Goal: Task Accomplishment & Management: Use online tool/utility

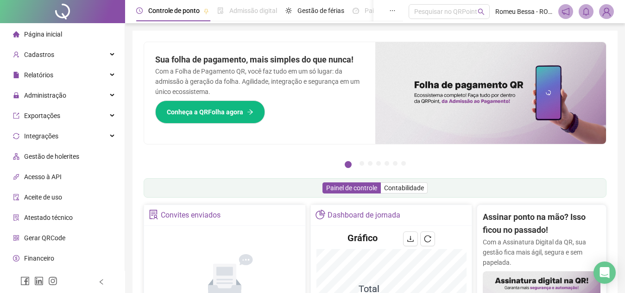
click at [62, 160] on span "Gestão de holerites" at bounding box center [51, 156] width 55 height 7
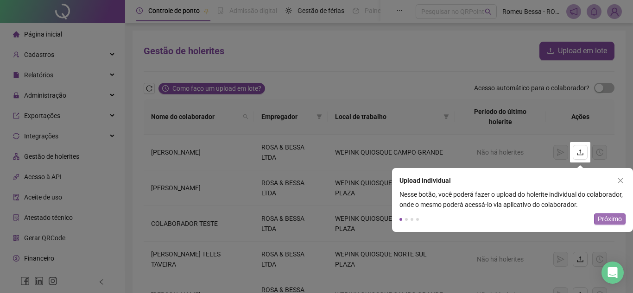
click at [603, 214] on span "Próximo" at bounding box center [609, 219] width 24 height 10
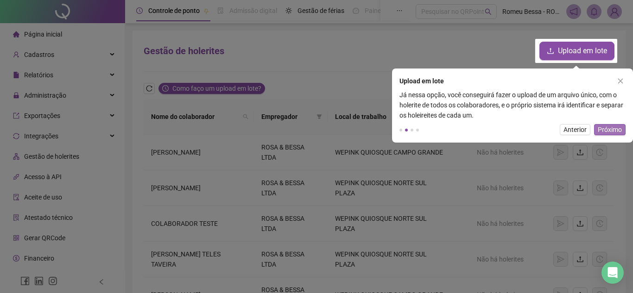
click at [602, 125] on span "Próximo" at bounding box center [609, 130] width 24 height 10
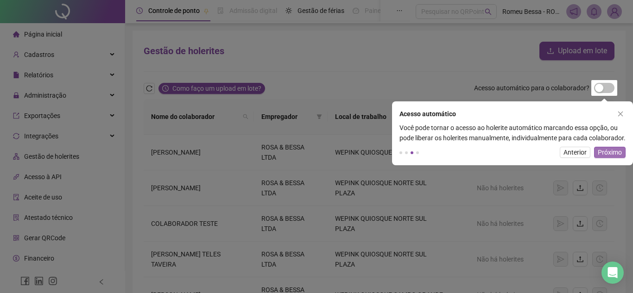
click at [608, 157] on span "Próximo" at bounding box center [609, 152] width 24 height 10
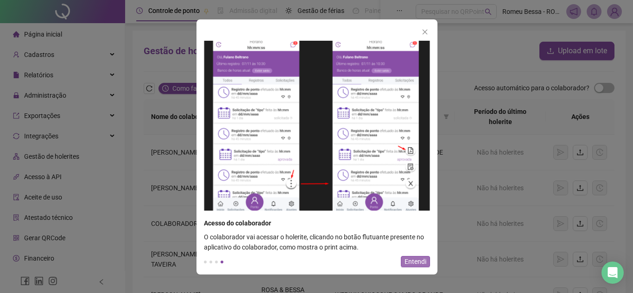
click at [412, 258] on span "Entendi" at bounding box center [415, 262] width 22 height 10
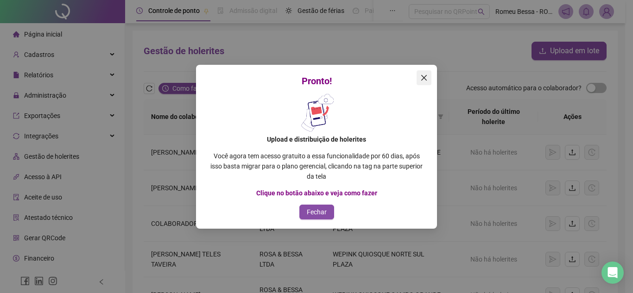
click at [429, 75] on span "Close" at bounding box center [423, 77] width 15 height 7
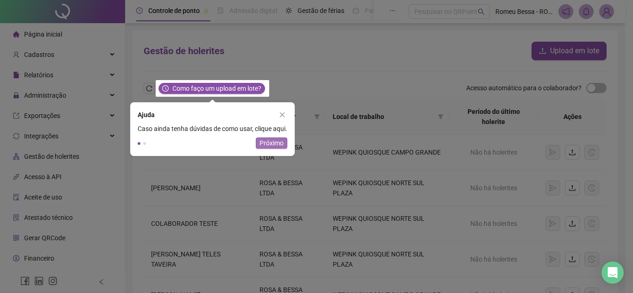
click at [268, 140] on span "Próximo" at bounding box center [271, 143] width 24 height 10
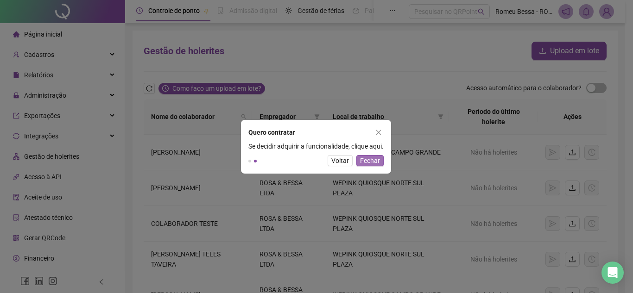
click at [380, 156] on span "Fechar" at bounding box center [370, 161] width 20 height 10
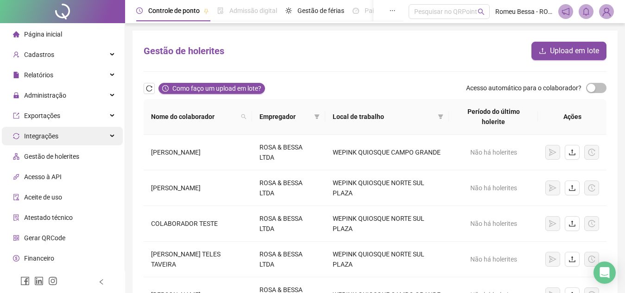
click at [75, 140] on div "Integrações" at bounding box center [62, 136] width 121 height 19
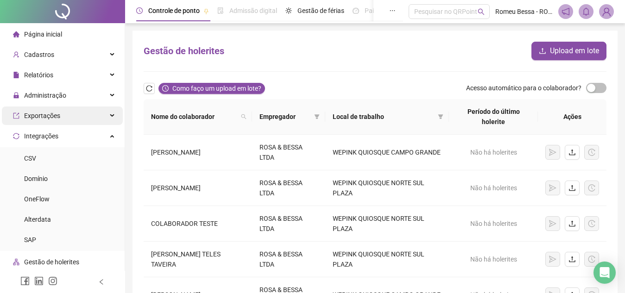
click at [79, 116] on div "Exportações" at bounding box center [62, 116] width 121 height 19
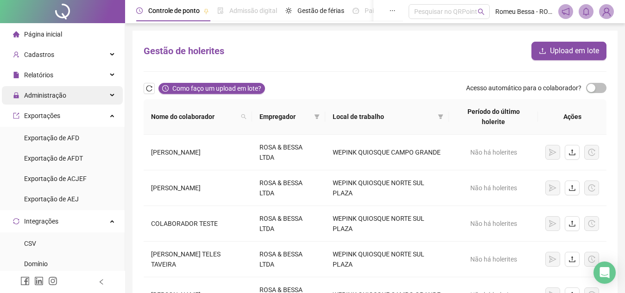
click at [64, 95] on span "Administração" at bounding box center [45, 95] width 42 height 7
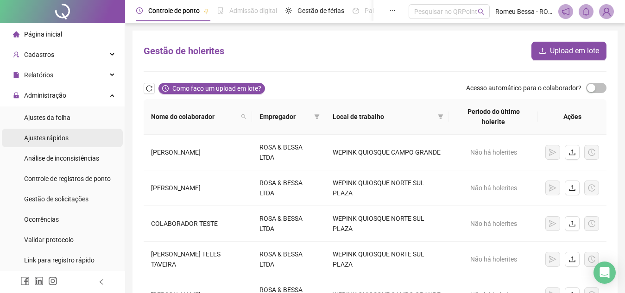
click at [69, 133] on li "Ajustes rápidos" at bounding box center [62, 138] width 121 height 19
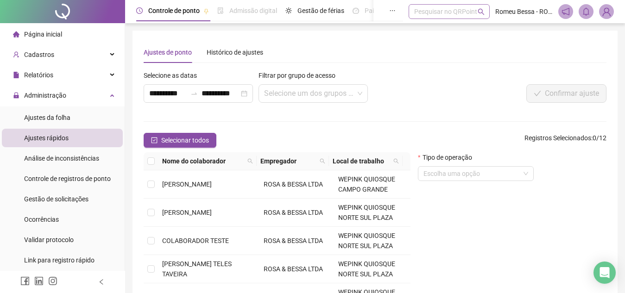
click at [428, 8] on div "Pesquisar no QRPoint" at bounding box center [448, 11] width 81 height 15
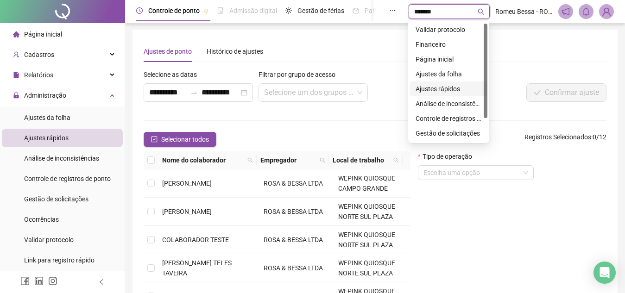
scroll to position [1, 0]
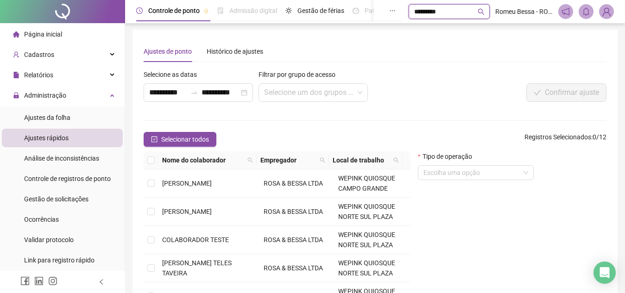
type input "**********"
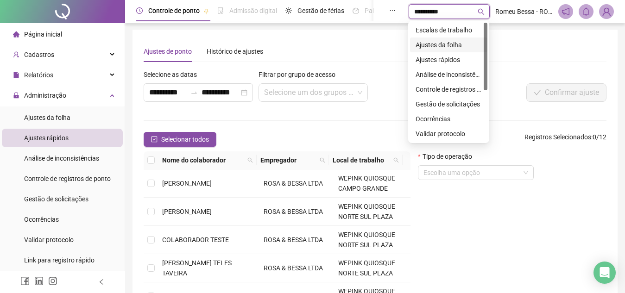
click at [431, 38] on div "Ajustes da folha" at bounding box center [448, 45] width 77 height 15
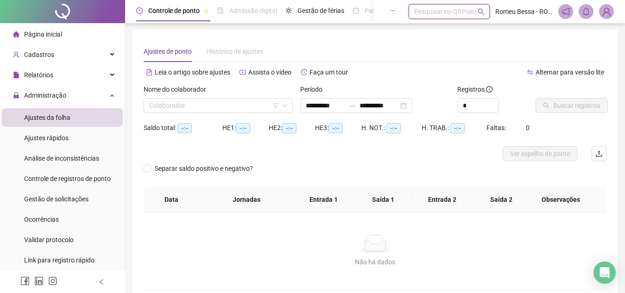
type input "**********"
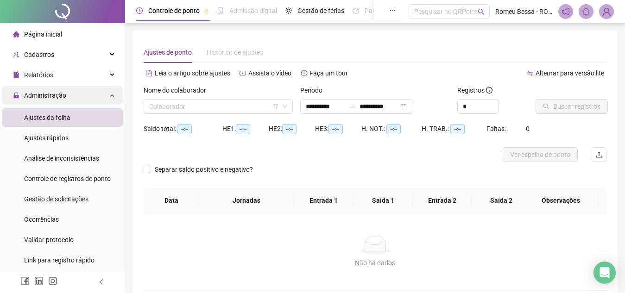
click at [67, 100] on div "Administração" at bounding box center [62, 95] width 121 height 19
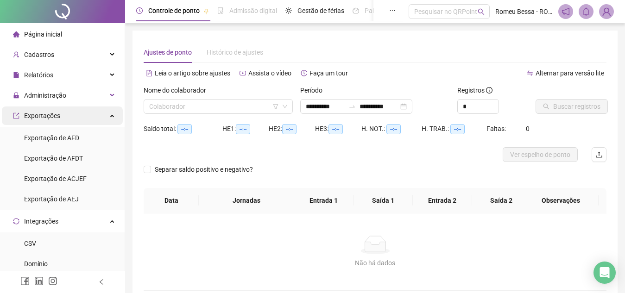
click at [61, 118] on div "Exportações" at bounding box center [62, 116] width 121 height 19
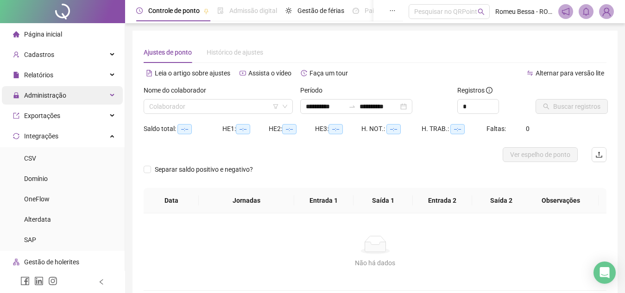
click at [79, 88] on div "Administração" at bounding box center [62, 95] width 121 height 19
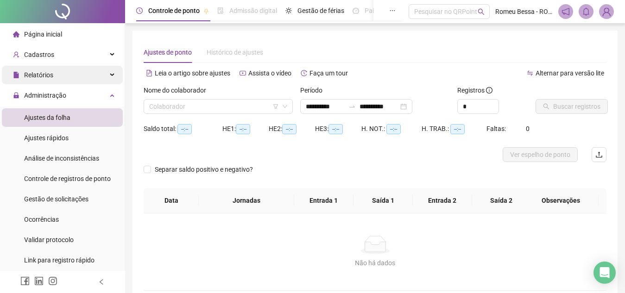
click at [82, 81] on div "Relatórios" at bounding box center [62, 75] width 121 height 19
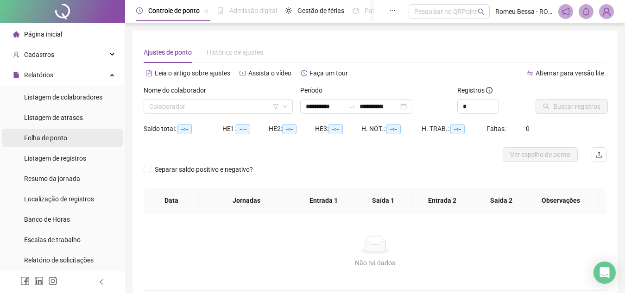
click at [70, 136] on li "Folha de ponto" at bounding box center [62, 138] width 121 height 19
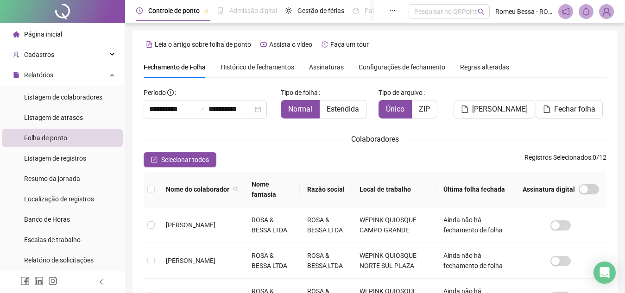
scroll to position [43, 0]
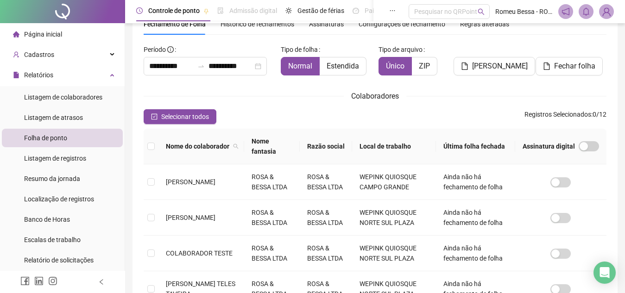
click at [578, 148] on div "Assinatura digital" at bounding box center [560, 146] width 76 height 10
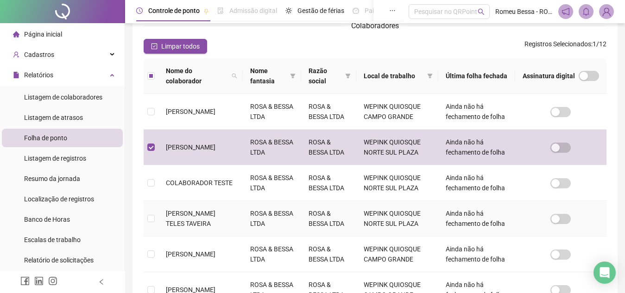
scroll to position [113, 0]
click at [565, 120] on td at bounding box center [560, 112] width 91 height 36
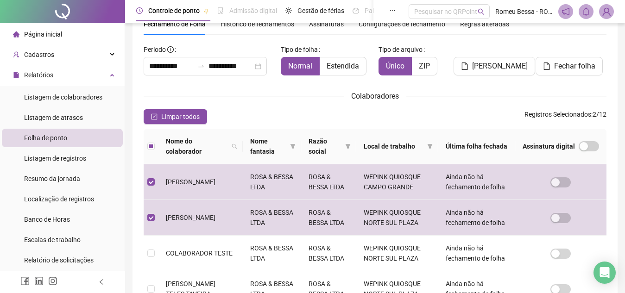
click at [275, 125] on div "**********" at bounding box center [375, 296] width 463 height 508
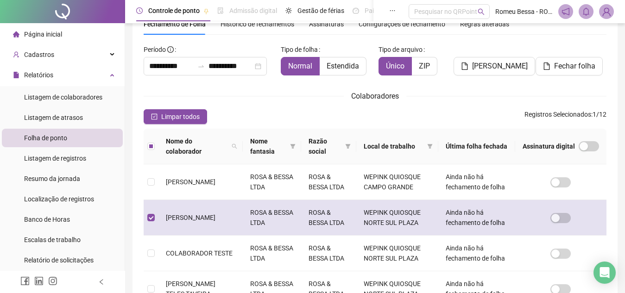
click at [155, 206] on td at bounding box center [151, 218] width 15 height 36
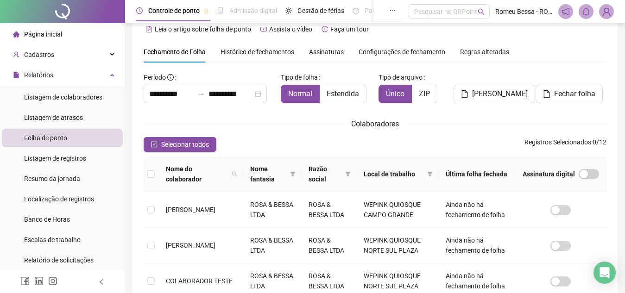
scroll to position [16, 0]
